Goal: Check status: Check status

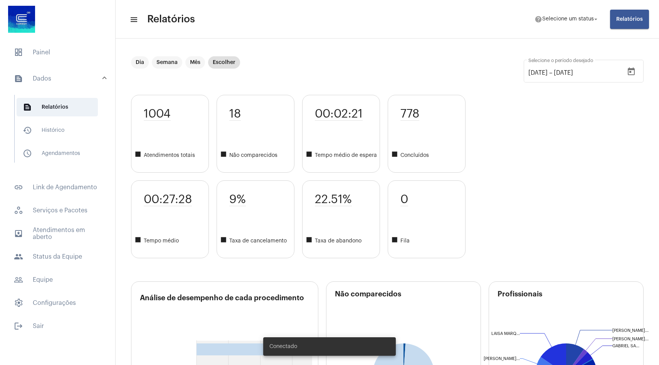
scroll to position [47, 2]
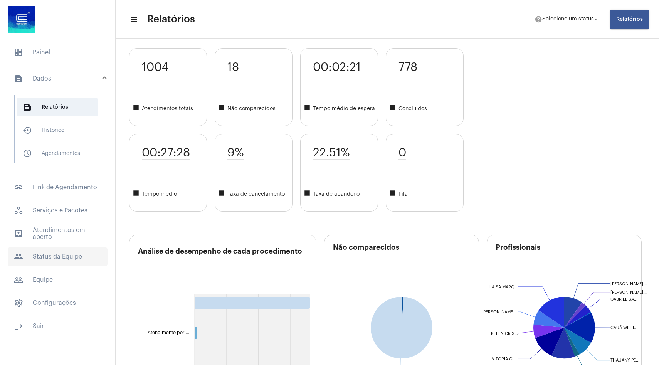
click at [51, 264] on span "people Status da Equipe" at bounding box center [58, 256] width 100 height 18
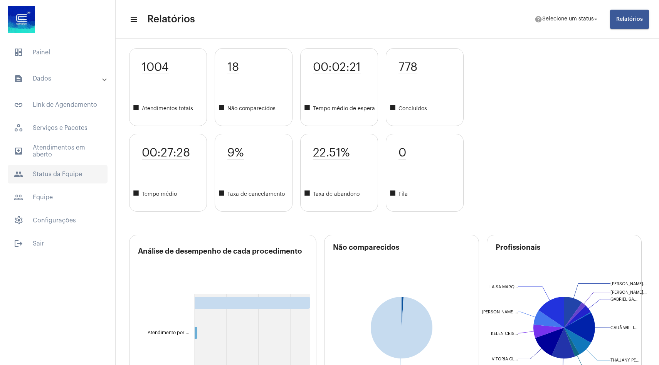
scroll to position [47, 0]
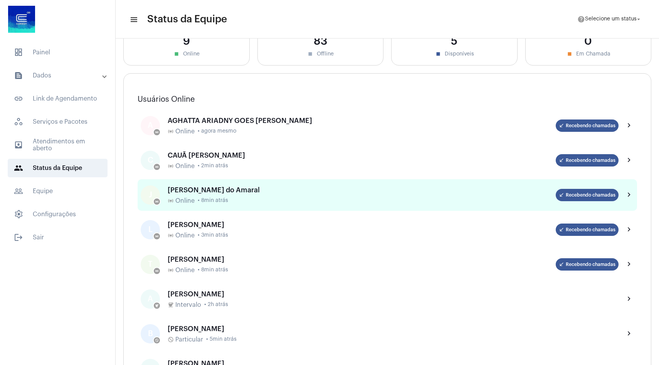
click at [205, 203] on span "• 8min atrás" at bounding box center [213, 201] width 30 height 6
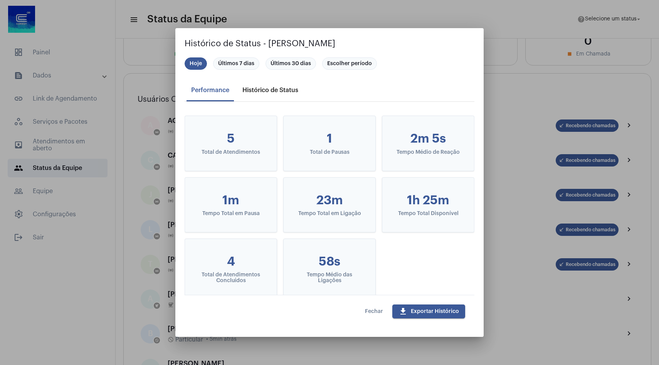
click at [280, 87] on div "Histórico de Status" at bounding box center [270, 90] width 56 height 7
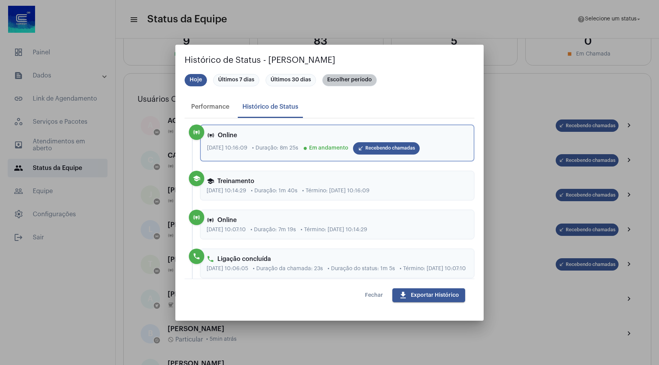
click at [327, 81] on mat-chip "Escolher período" at bounding box center [349, 80] width 55 height 12
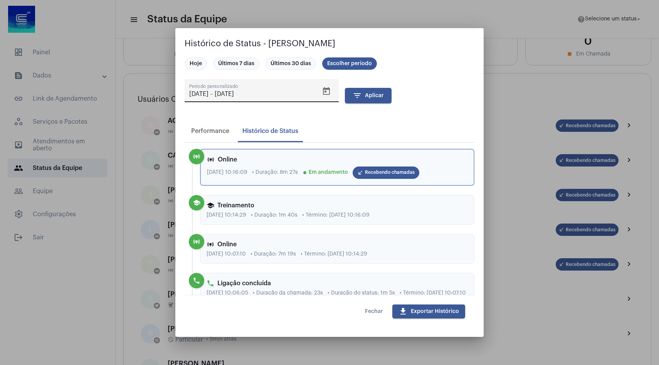
click at [329, 90] on icon "Open calendar" at bounding box center [326, 91] width 7 height 8
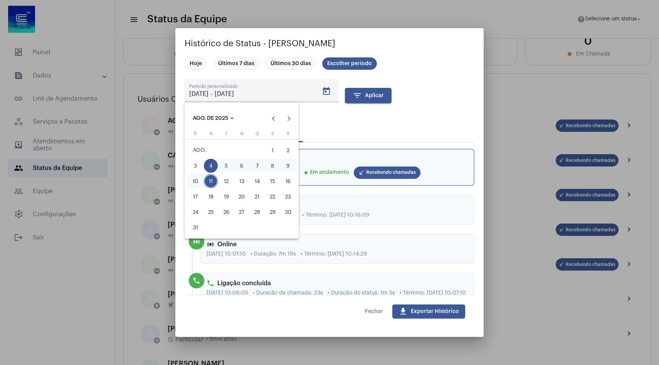
click at [273, 162] on div "8" at bounding box center [272, 166] width 14 height 14
type input "[DATE]"
click at [273, 162] on div "8" at bounding box center [272, 166] width 14 height 14
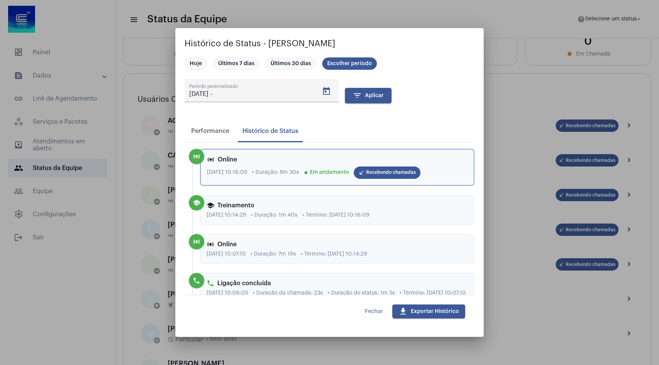
type input "[DATE]"
click at [370, 93] on span "filter_list Aplicar" at bounding box center [367, 95] width 31 height 5
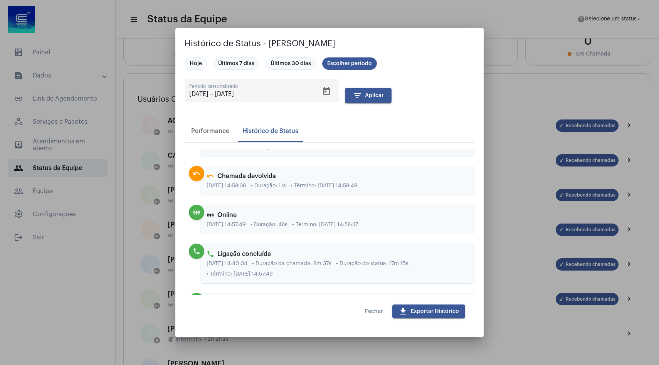
scroll to position [1341, 0]
